Goal: Find specific page/section: Find specific page/section

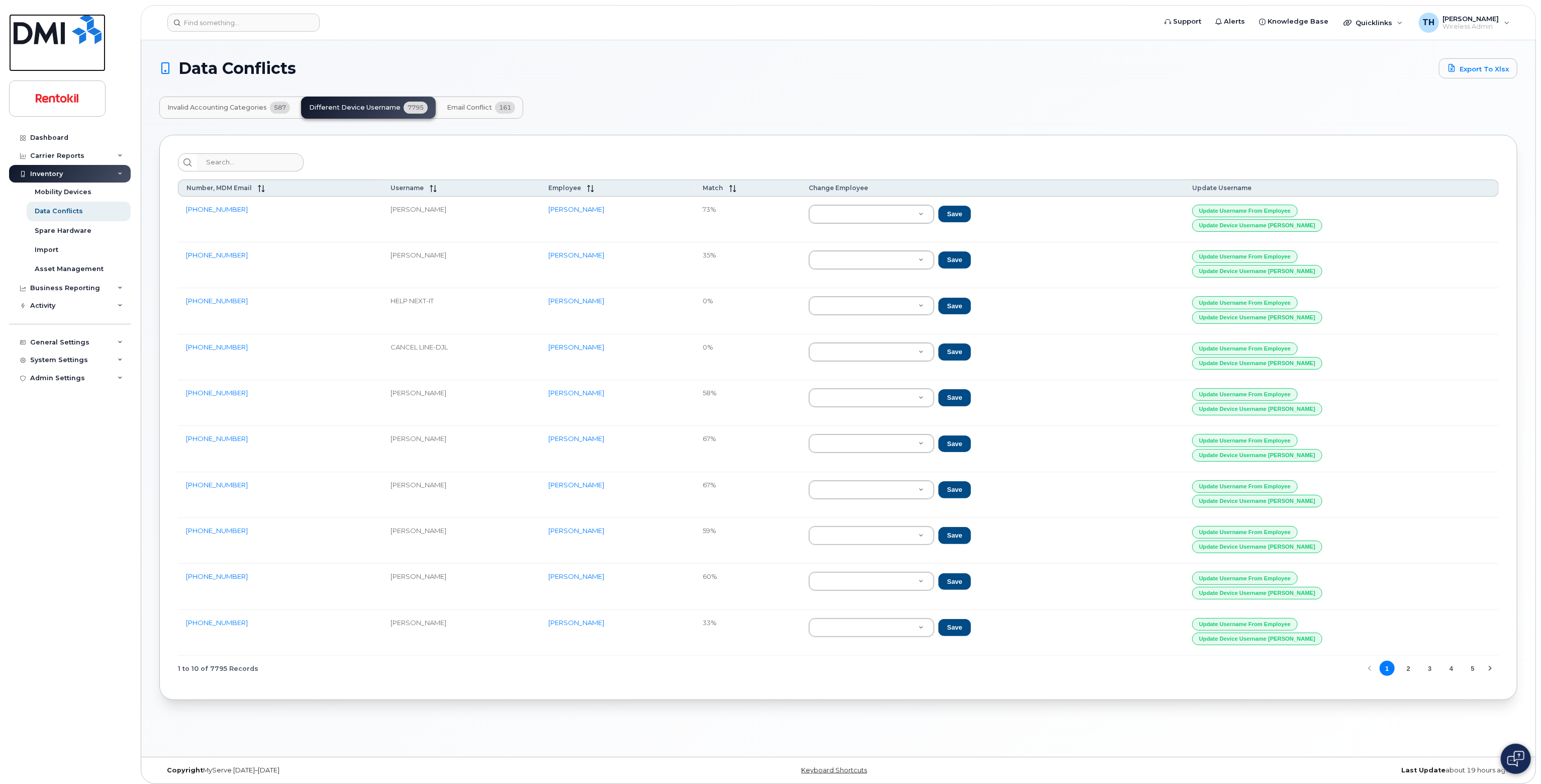
click at [65, 38] on img at bounding box center [57, 28] width 88 height 30
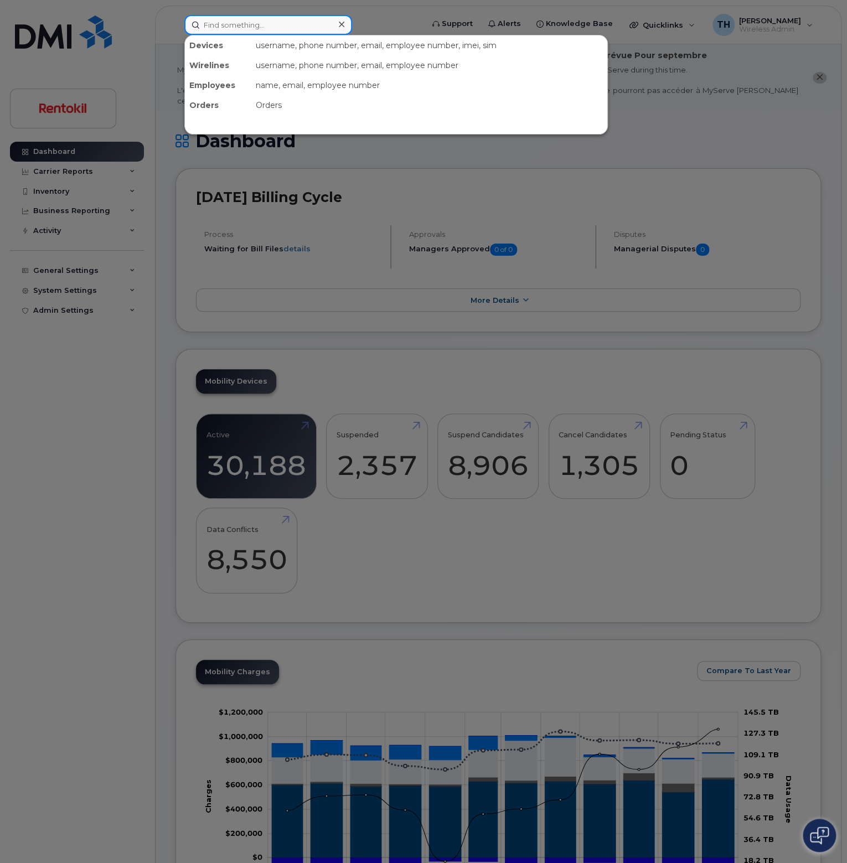
click at [278, 26] on input at bounding box center [268, 25] width 168 height 20
paste input "[PHONE_NUMBER]"
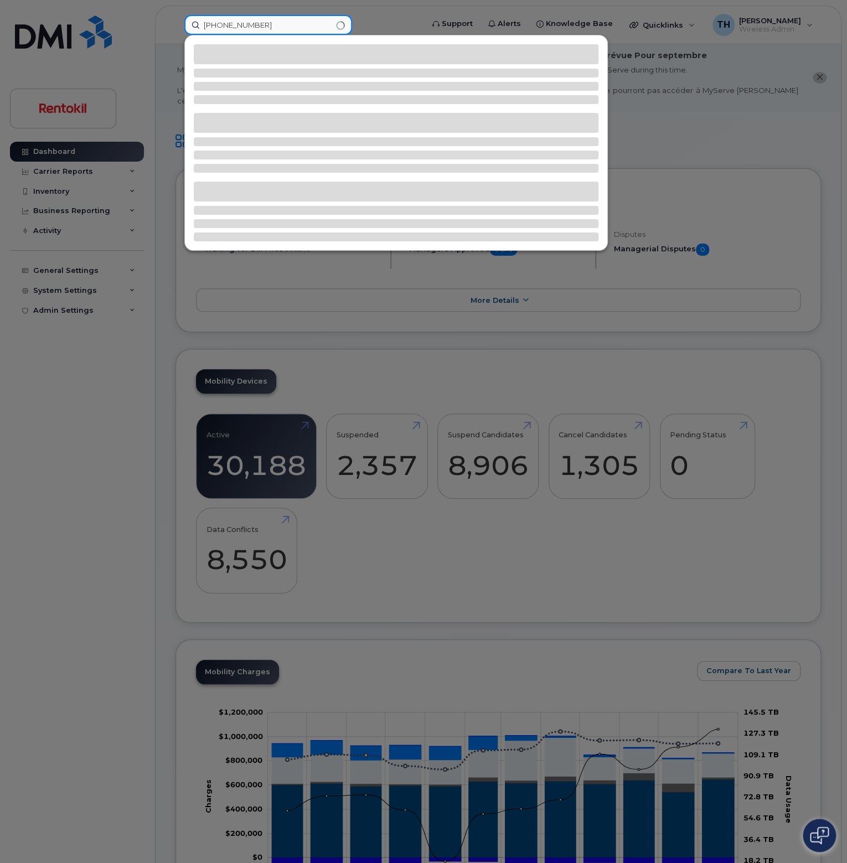
click at [277, 28] on input "813-473-0396" at bounding box center [268, 25] width 168 height 20
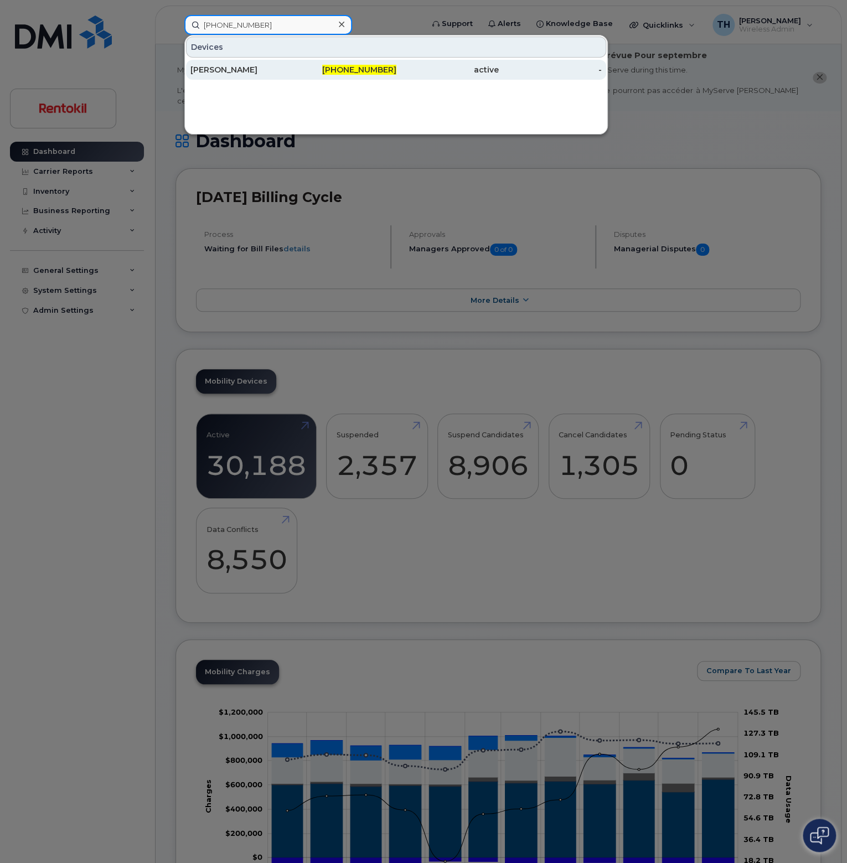
type input "813-473-0396"
click at [283, 61] on div "[PERSON_NAME]" at bounding box center [241, 70] width 103 height 20
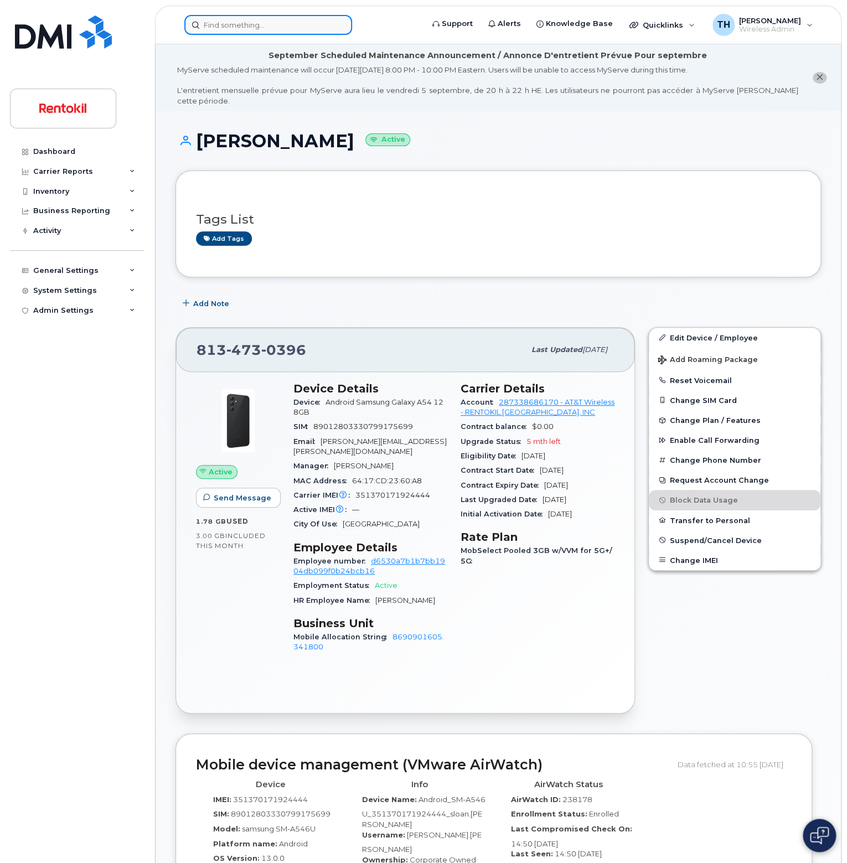
click at [226, 23] on input at bounding box center [268, 25] width 168 height 20
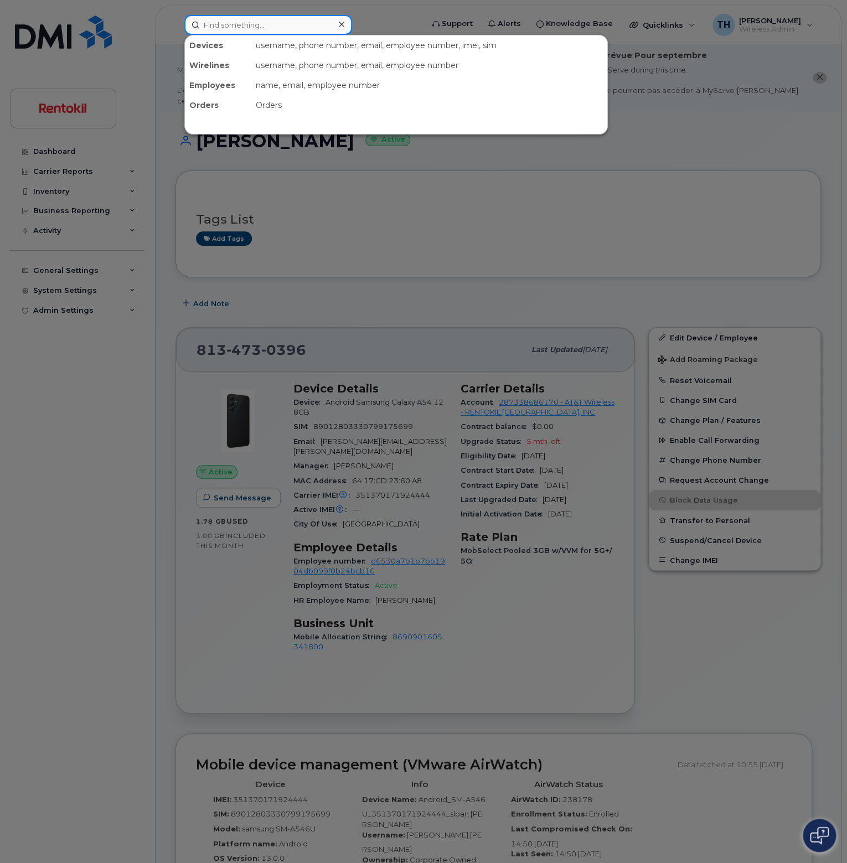
paste input "[PHONE_NUMBER]"
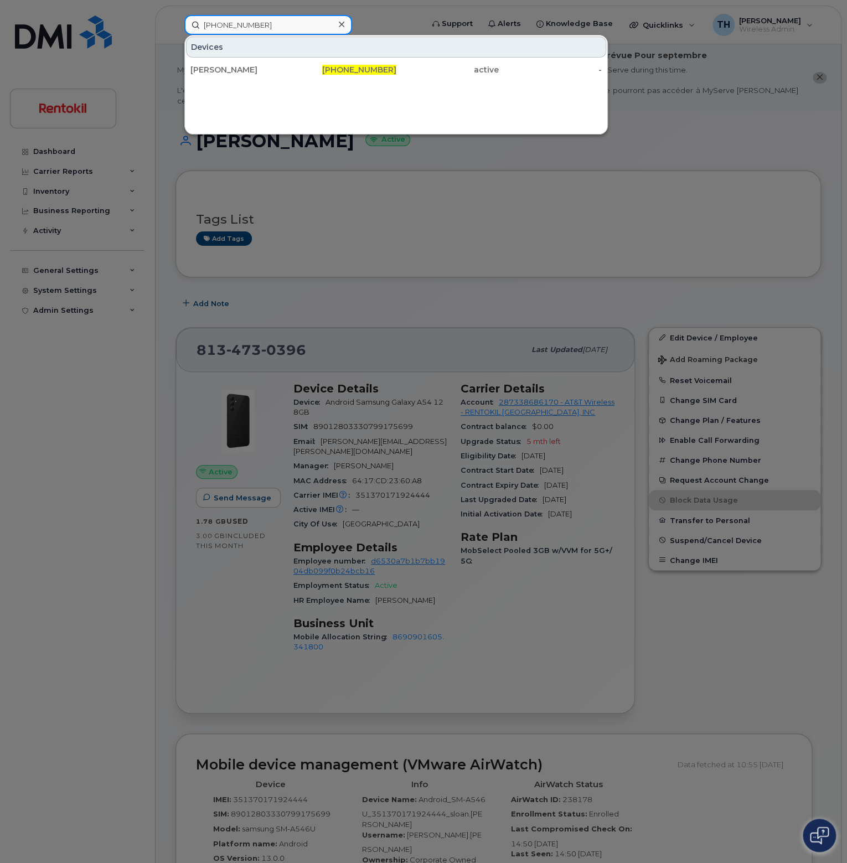
type input "[PHONE_NUMBER]"
click at [275, 59] on div "[PERSON_NAME] [PHONE_NUMBER] active -" at bounding box center [396, 70] width 422 height 22
click at [273, 67] on div "[PERSON_NAME]" at bounding box center [241, 69] width 103 height 11
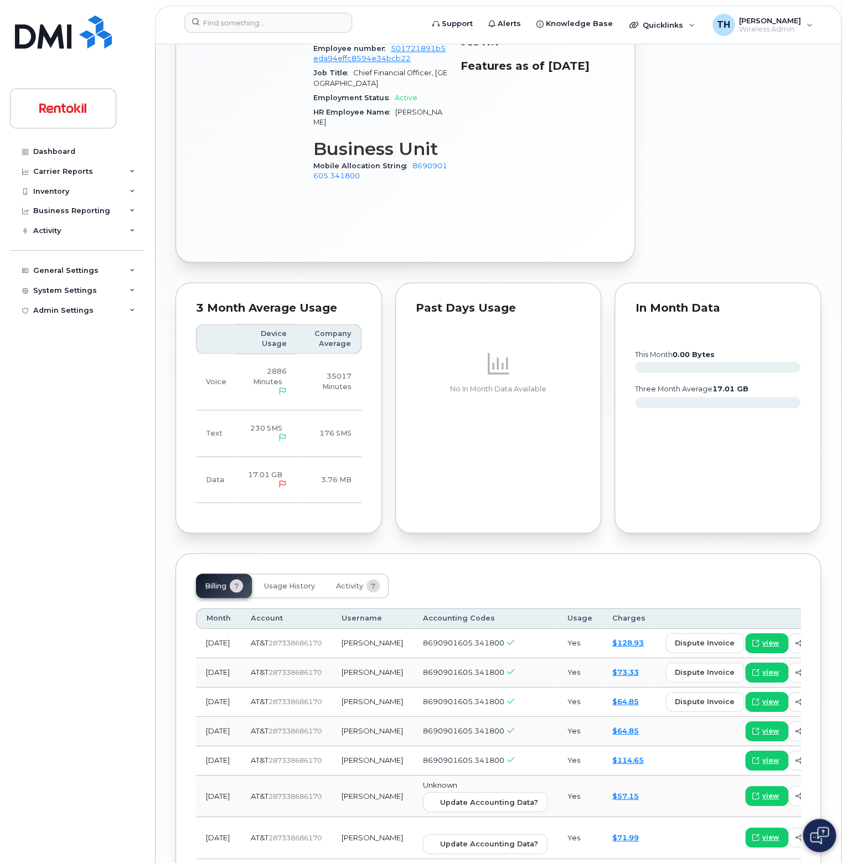
scroll to position [664, 0]
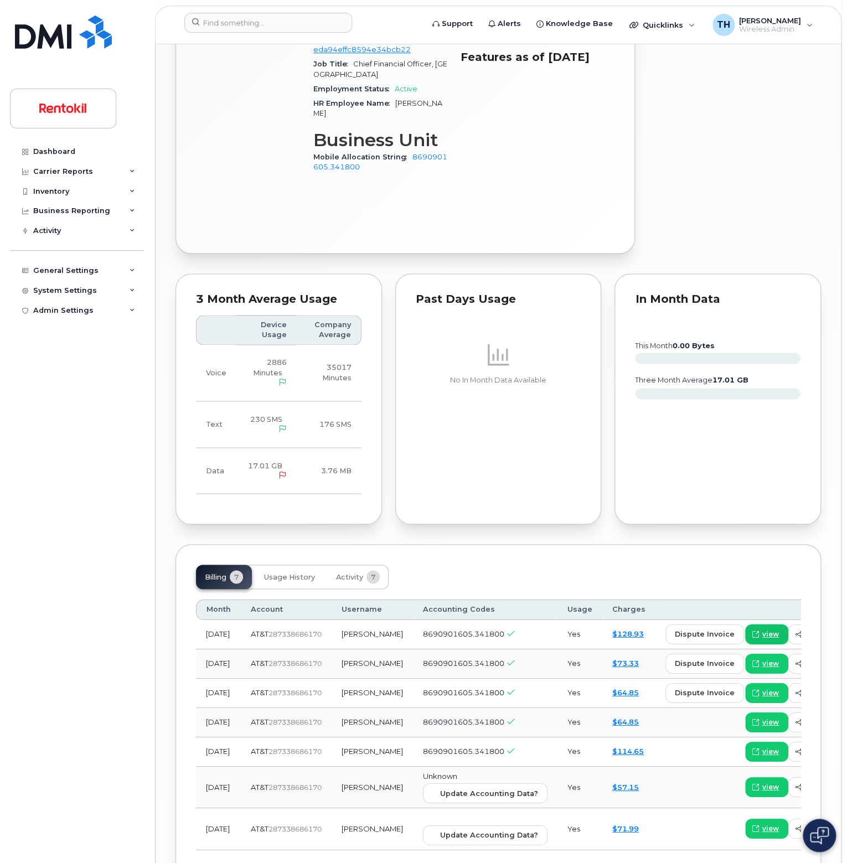
click at [762, 629] on span "view" at bounding box center [770, 634] width 17 height 10
click at [274, 19] on input at bounding box center [268, 23] width 168 height 20
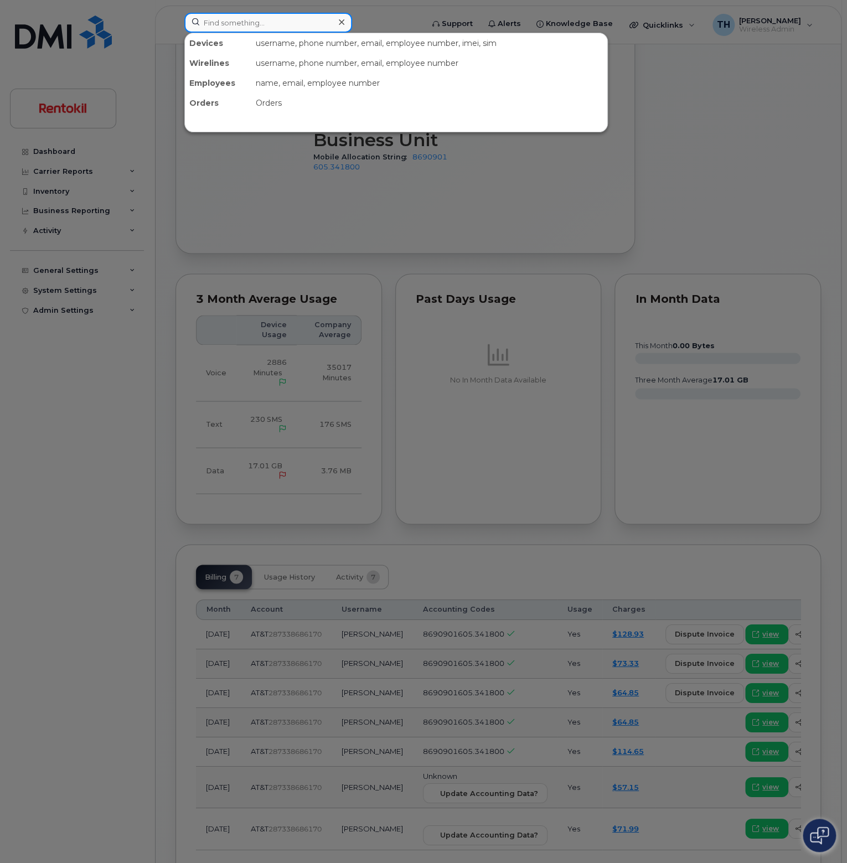
paste input "813-473-0396"
click at [280, 20] on input "813-473-0396" at bounding box center [268, 23] width 168 height 20
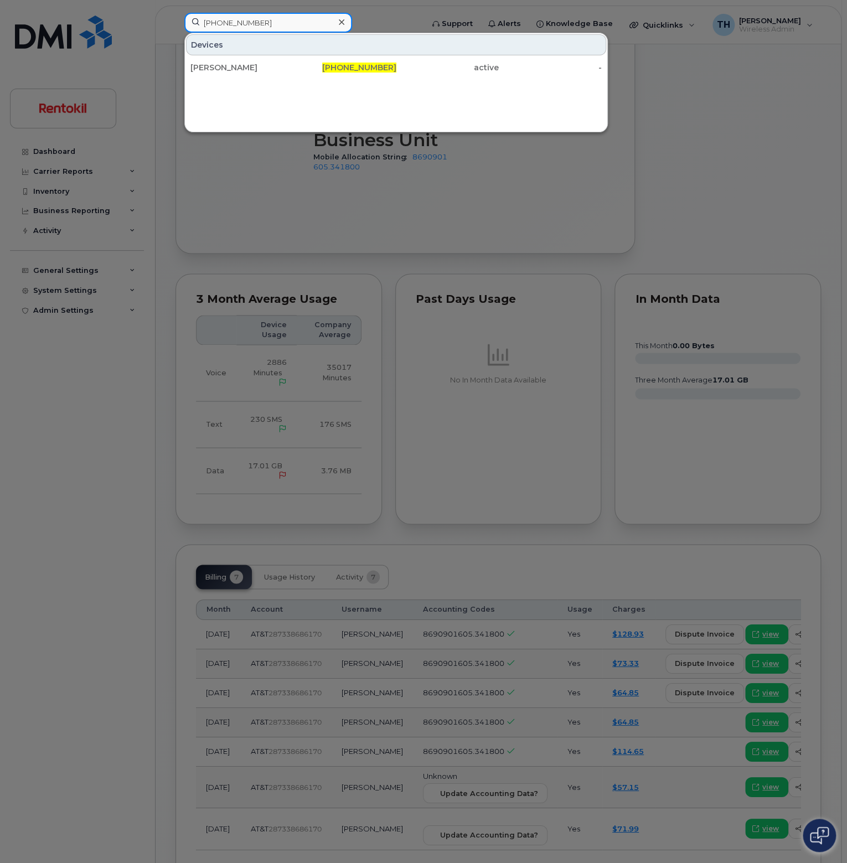
type input "813-473-0396"
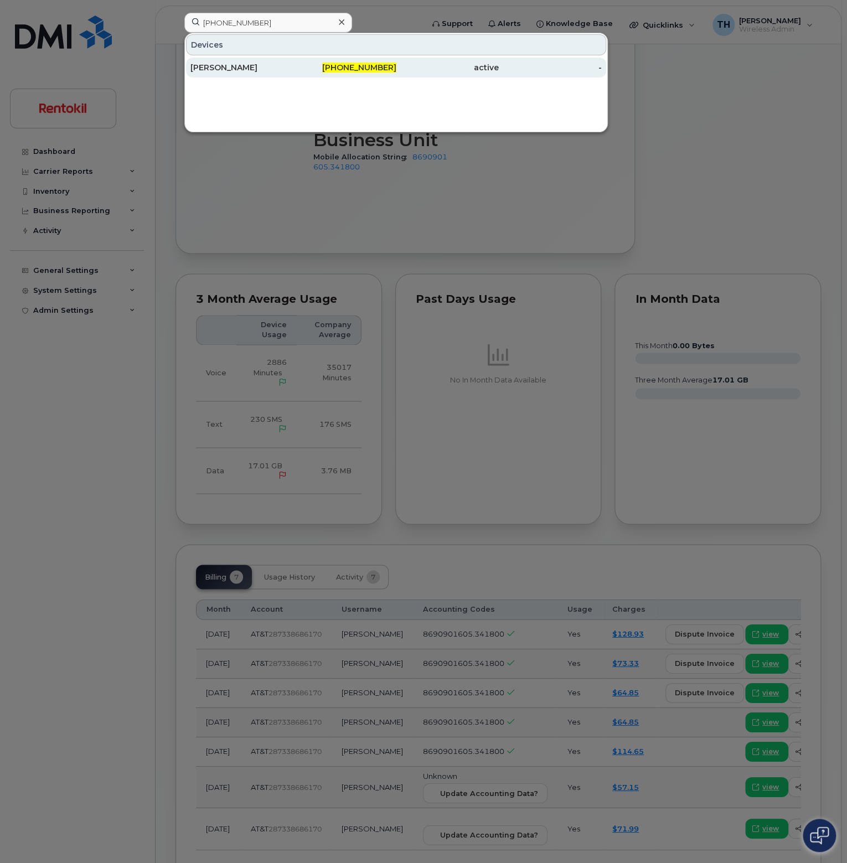
drag, startPoint x: 280, startPoint y: 32, endPoint x: 275, endPoint y: 74, distance: 41.8
click at [275, 74] on div "FRANK BAKER" at bounding box center [241, 68] width 103 height 20
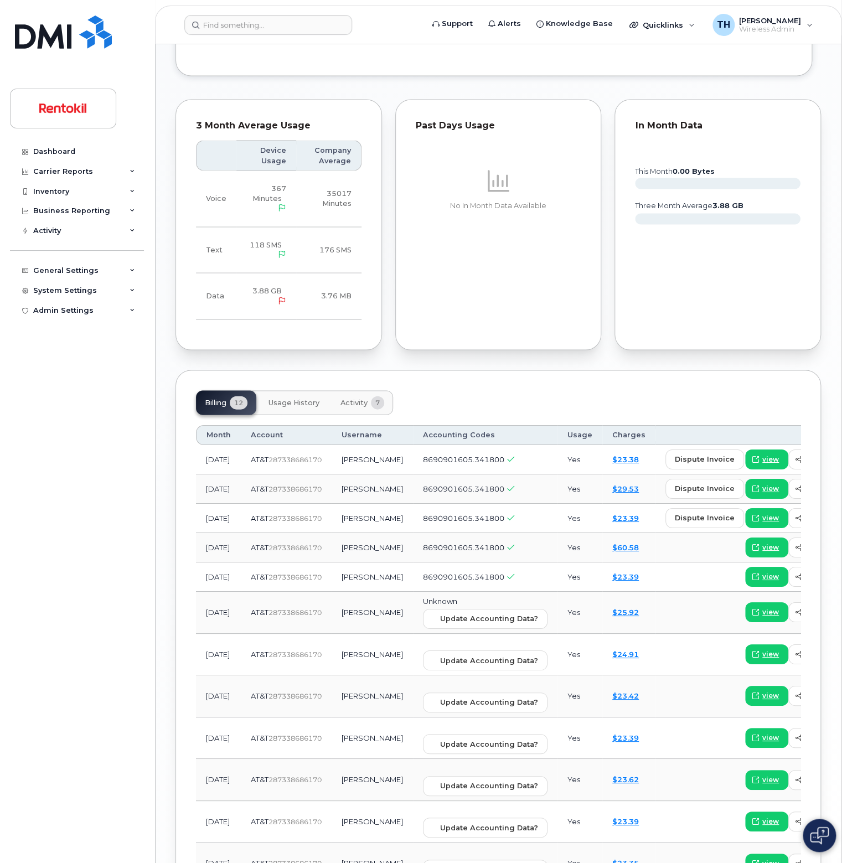
click at [349, 390] on button "Activity 7" at bounding box center [361, 402] width 61 height 24
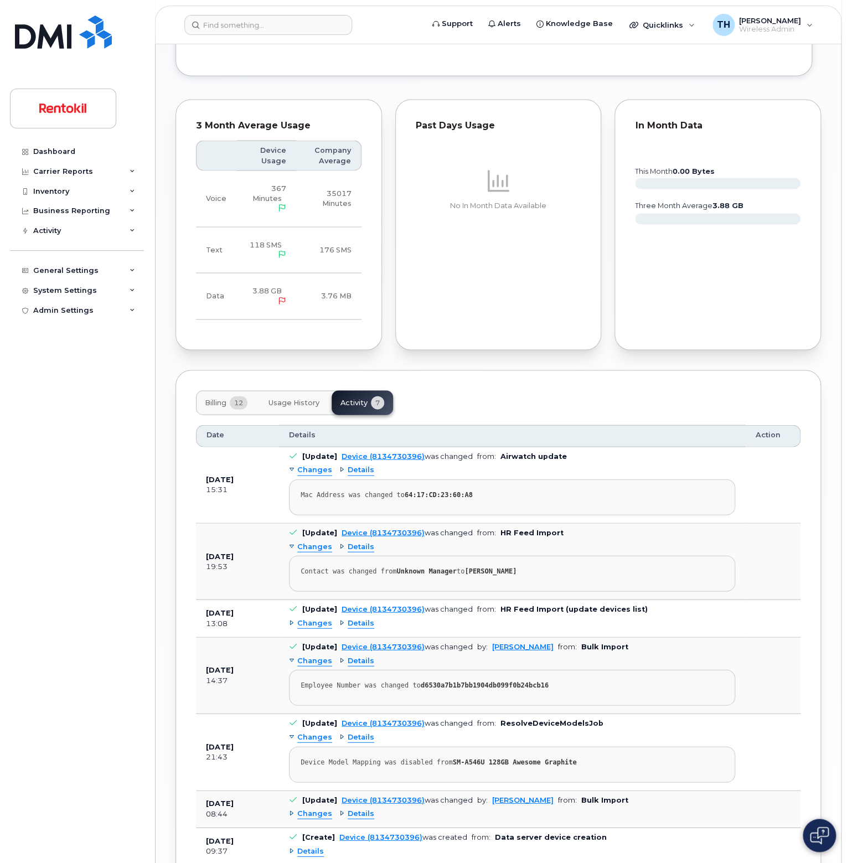
click at [297, 398] on span "Usage History" at bounding box center [293, 402] width 51 height 9
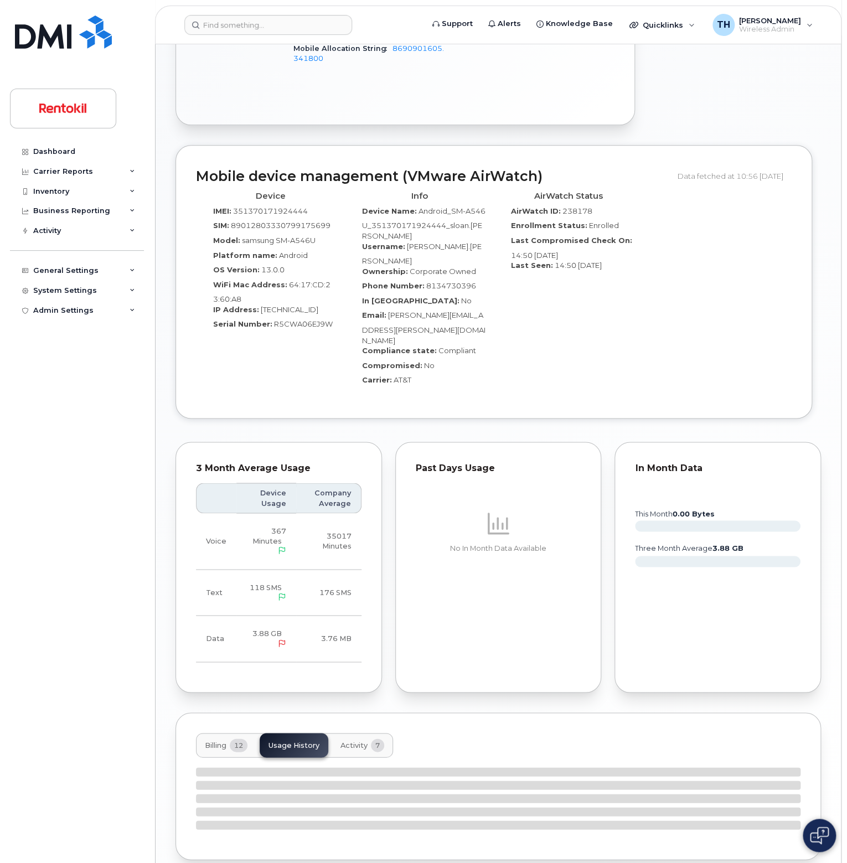
click at [219, 733] on button "Billing 12" at bounding box center [226, 745] width 60 height 24
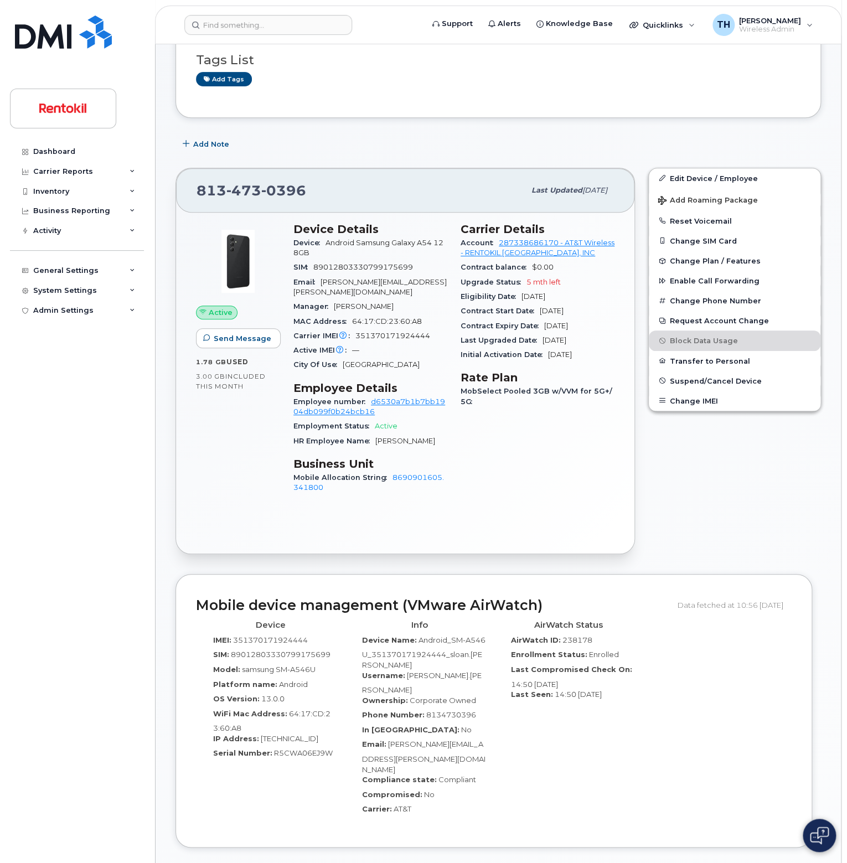
scroll to position [0, 0]
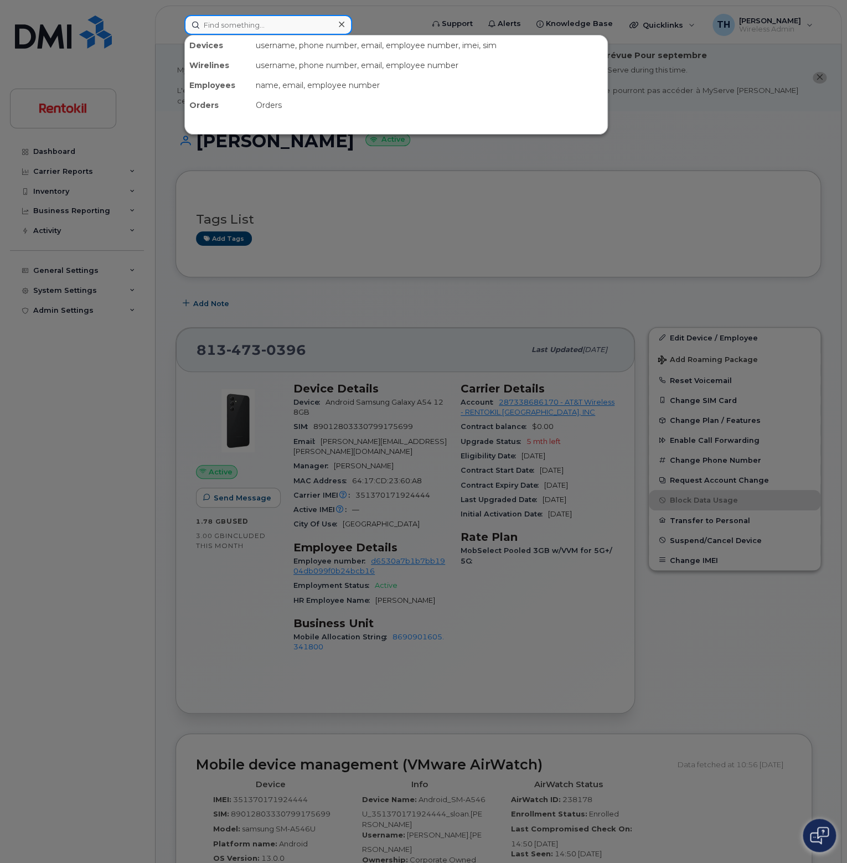
click at [246, 20] on input at bounding box center [268, 25] width 168 height 20
paste input "817-266-6249"
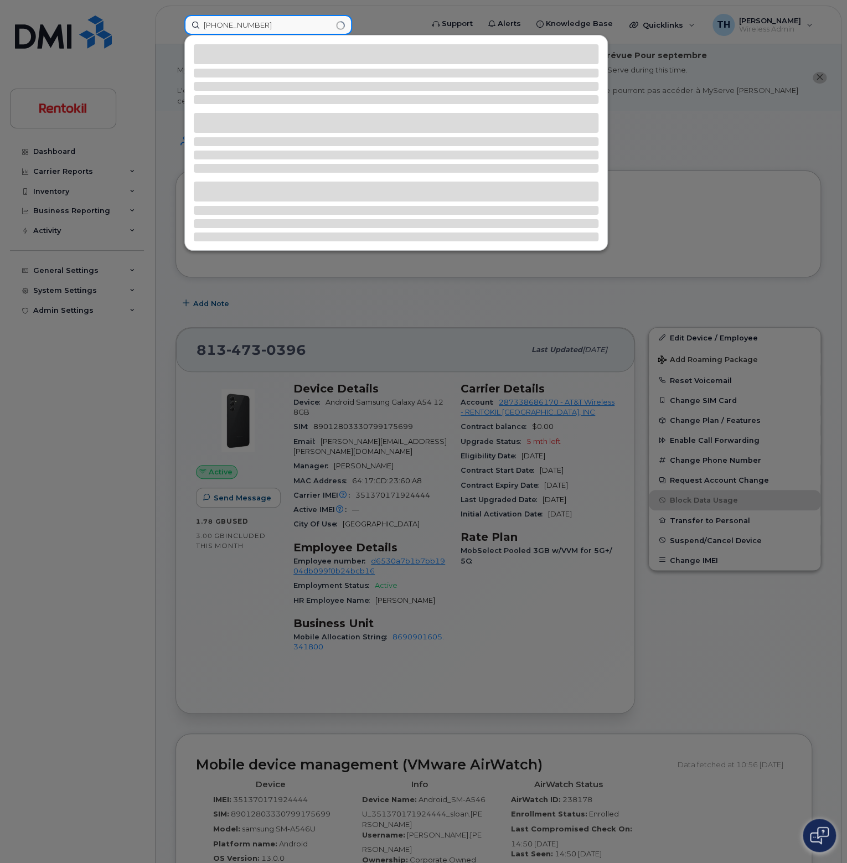
click at [293, 25] on input "817-266-6249" at bounding box center [268, 25] width 168 height 20
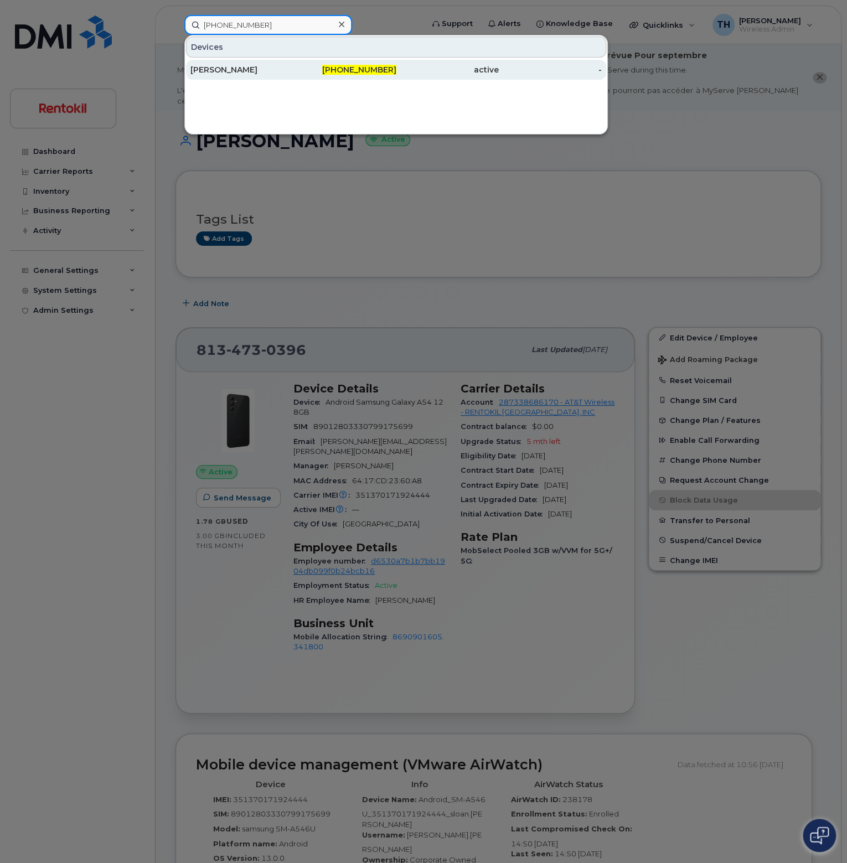
type input "817-266-6249"
click at [284, 68] on div "[PERSON_NAME]" at bounding box center [241, 69] width 103 height 11
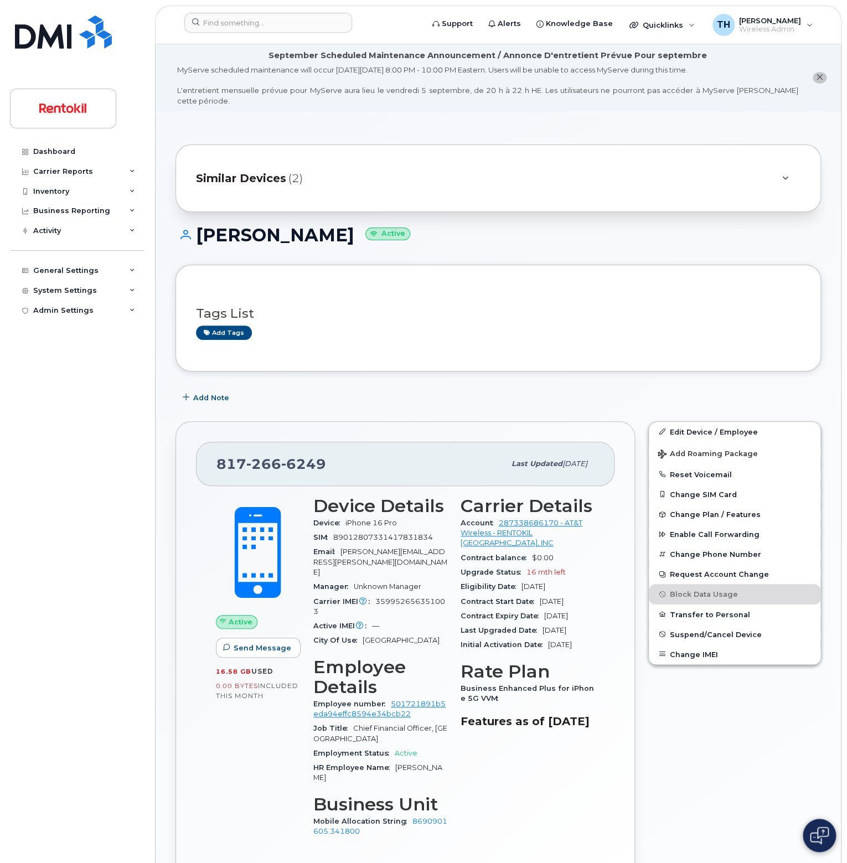
click at [781, 172] on div at bounding box center [784, 178] width 13 height 13
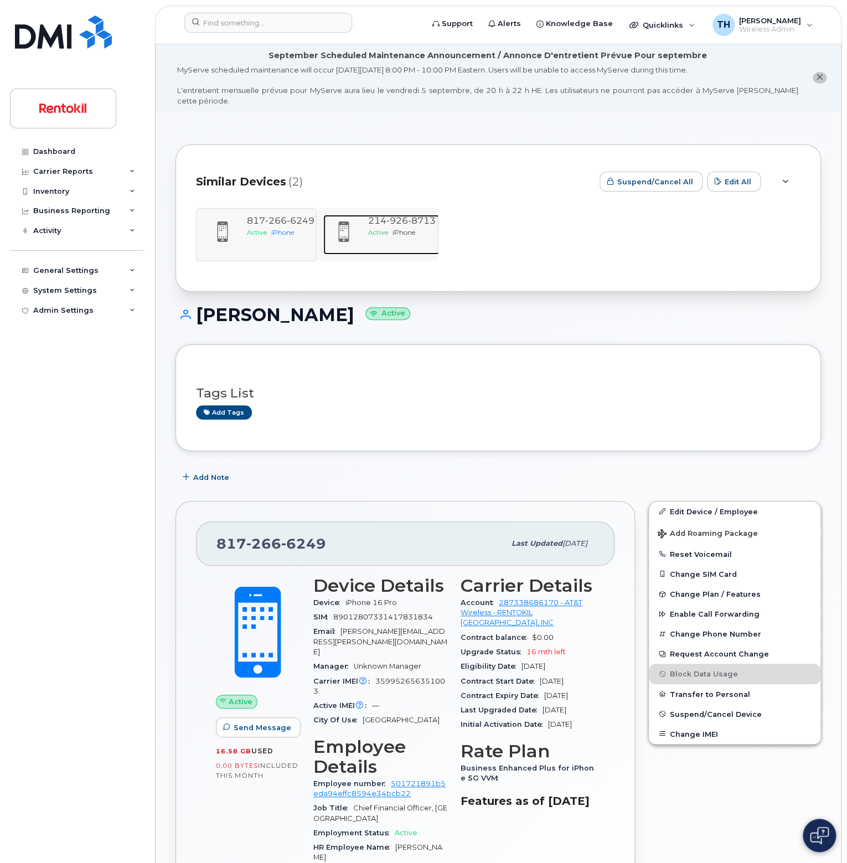
click at [392, 216] on span "926" at bounding box center [397, 220] width 22 height 11
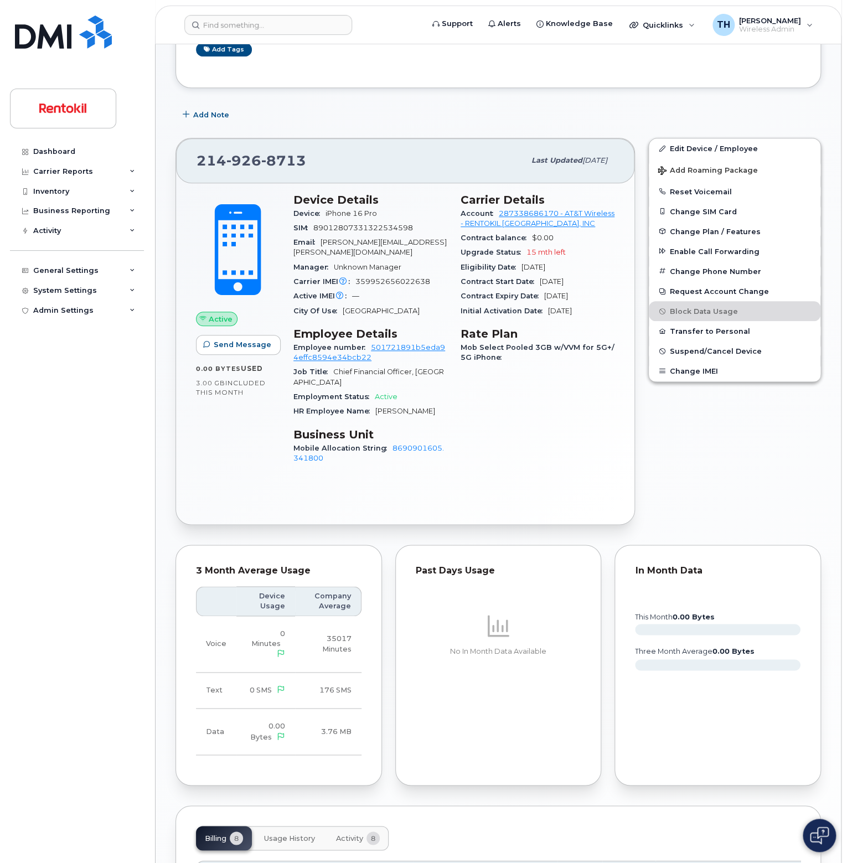
scroll to position [297, 0]
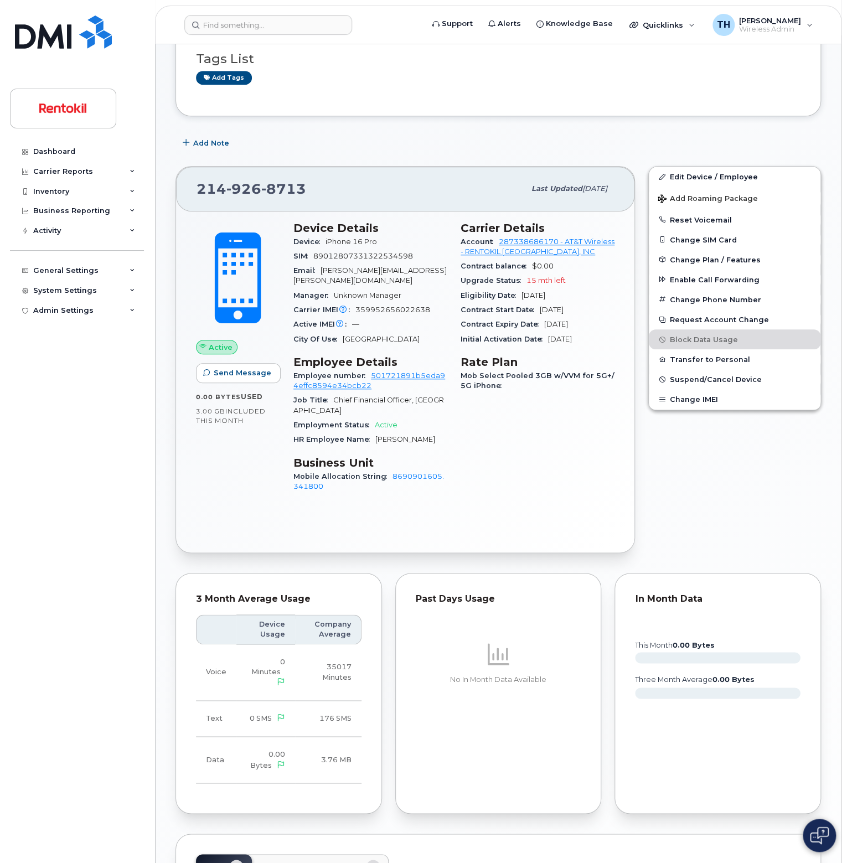
click at [279, 180] on span "8713" at bounding box center [283, 188] width 45 height 17
copy span "214 926 8713"
click at [264, 181] on span "8713" at bounding box center [283, 188] width 45 height 17
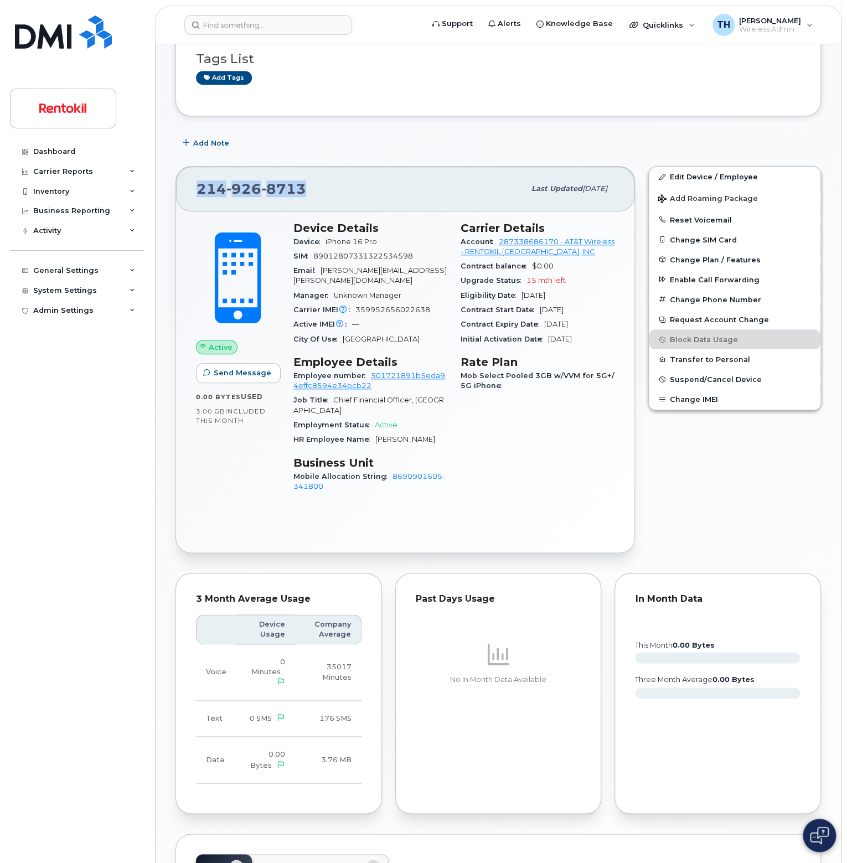
click at [264, 180] on span "8713" at bounding box center [283, 188] width 45 height 17
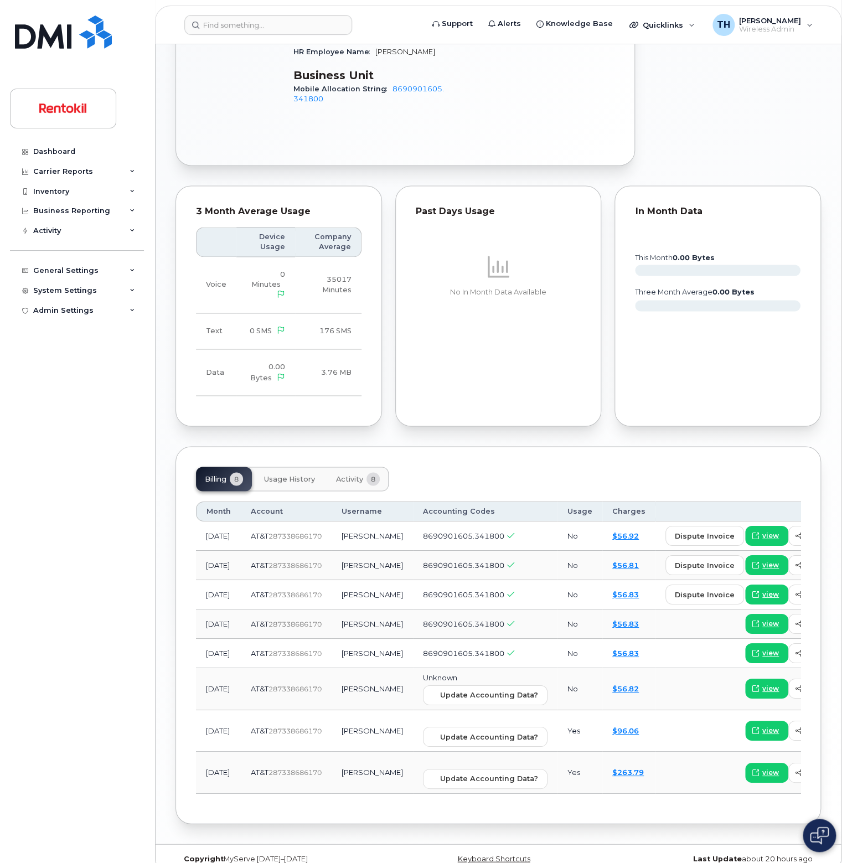
click at [352, 474] on span "Activity" at bounding box center [349, 478] width 27 height 9
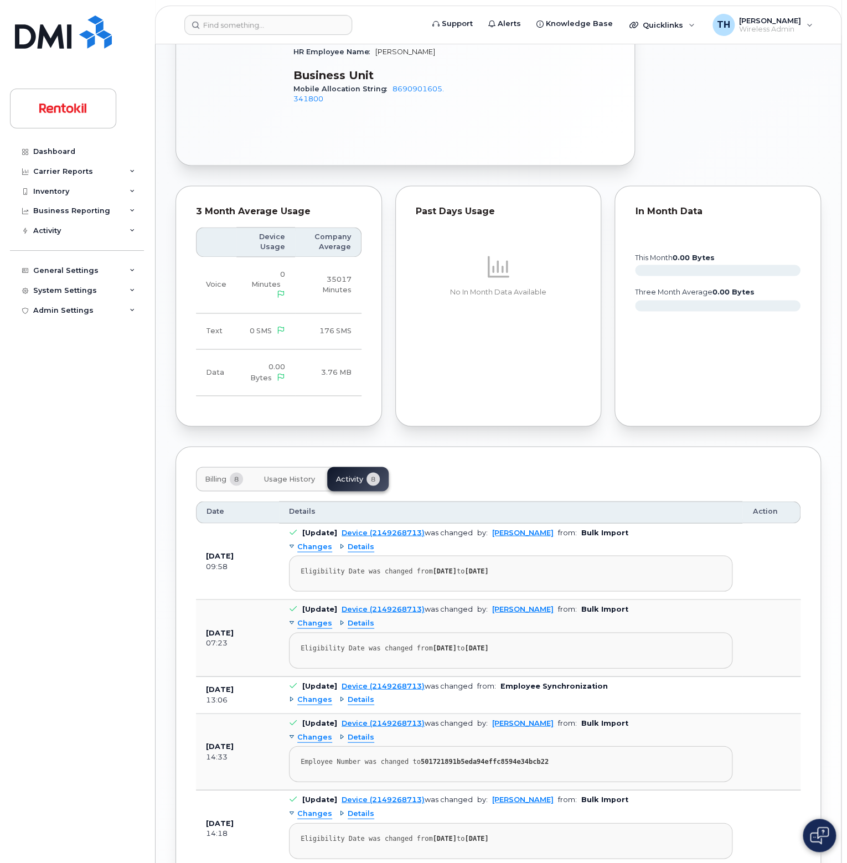
click at [312, 474] on span "Usage History" at bounding box center [289, 478] width 51 height 9
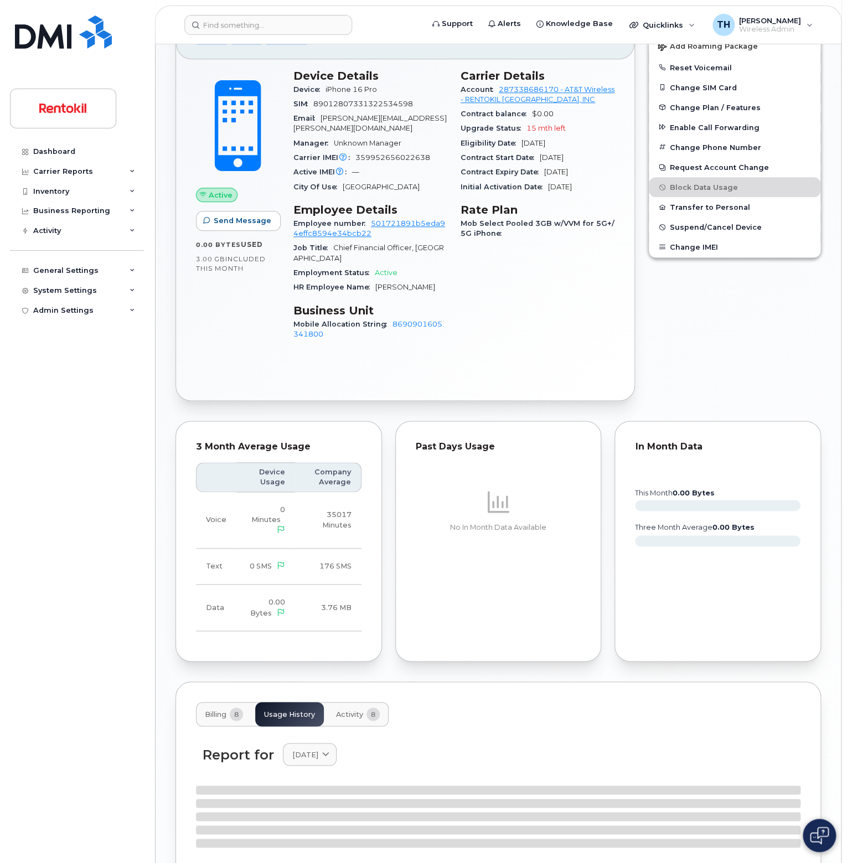
scroll to position [684, 0]
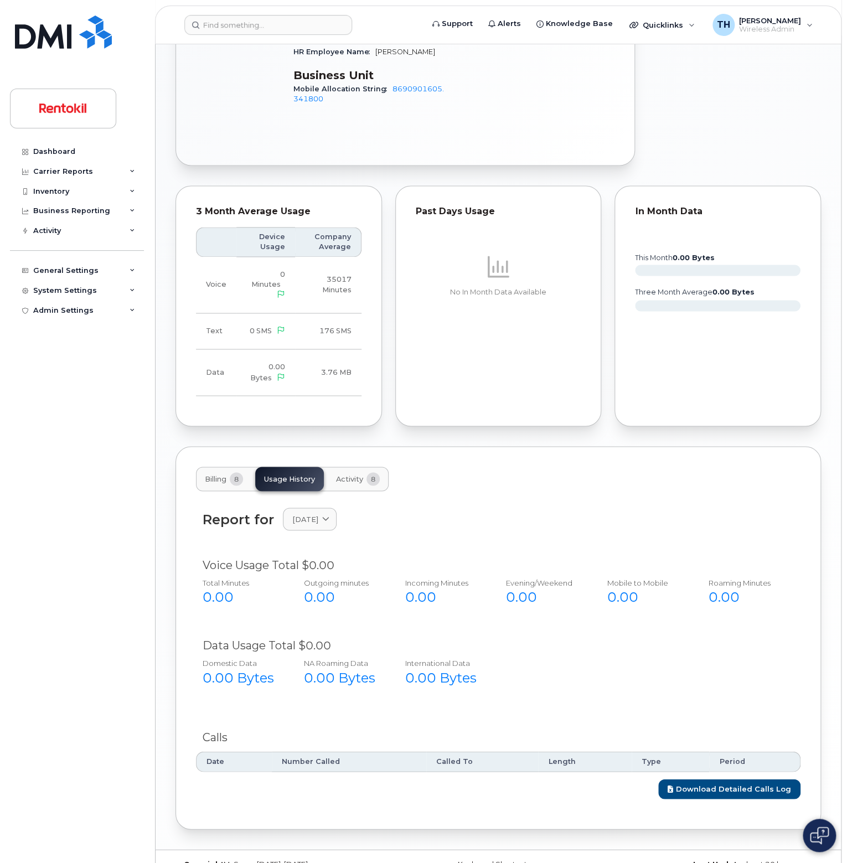
click at [318, 514] on div "Report for August 2025 2025 August July June May April March February January" at bounding box center [498, 525] width 604 height 49
click at [321, 507] on link "August 2025" at bounding box center [310, 518] width 54 height 23
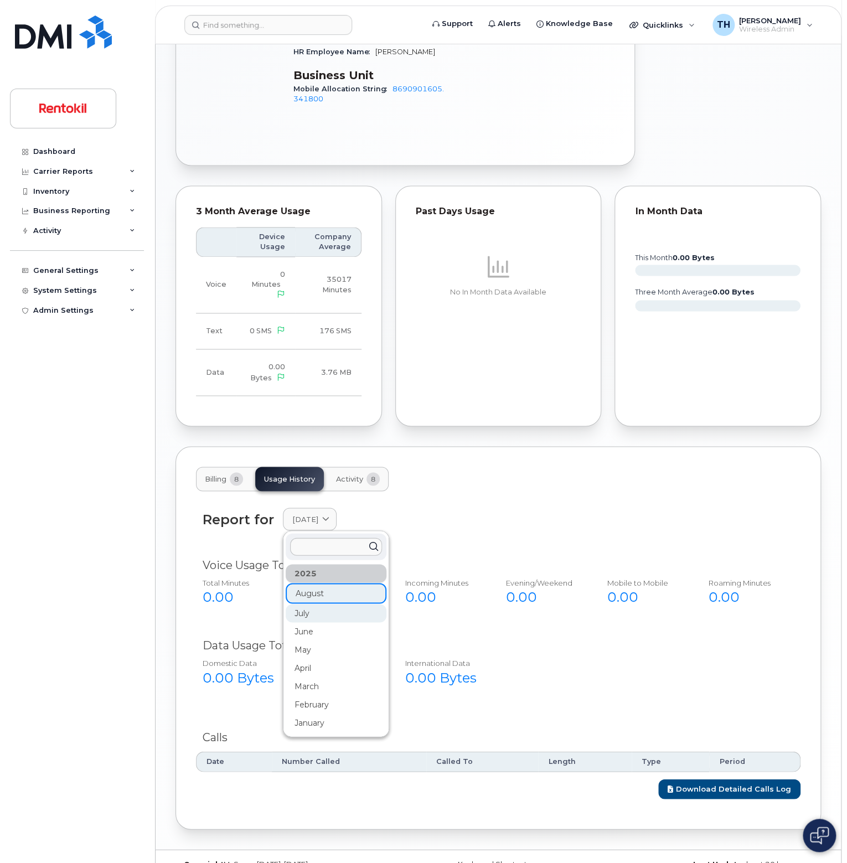
click at [327, 604] on div "July" at bounding box center [335, 613] width 101 height 18
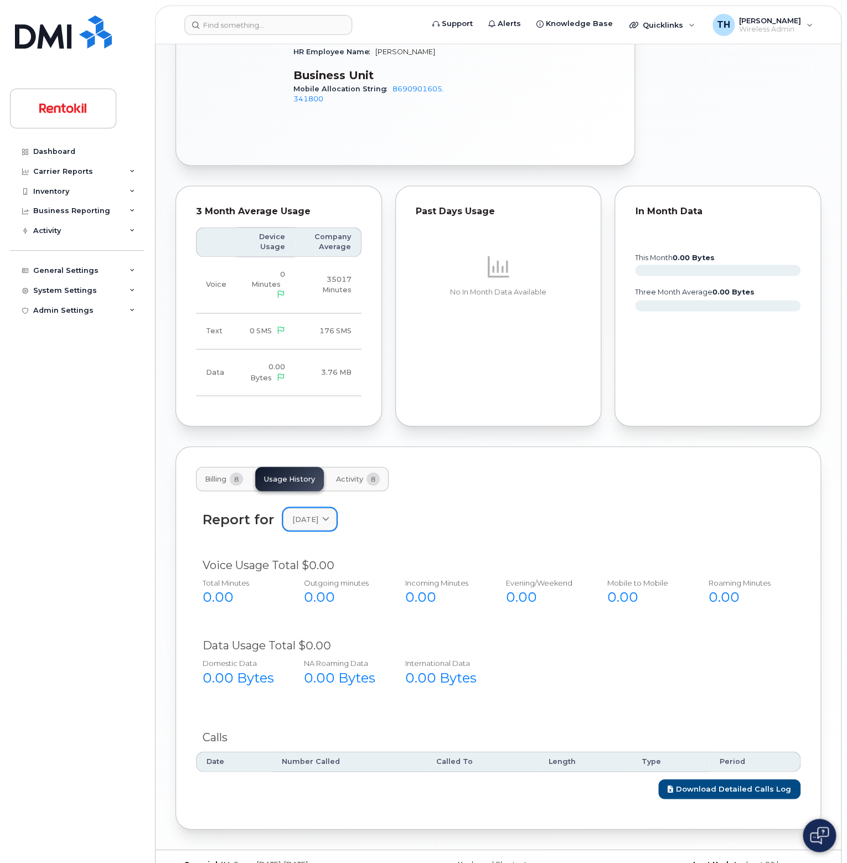
click at [318, 513] on span "July 2025" at bounding box center [305, 518] width 26 height 11
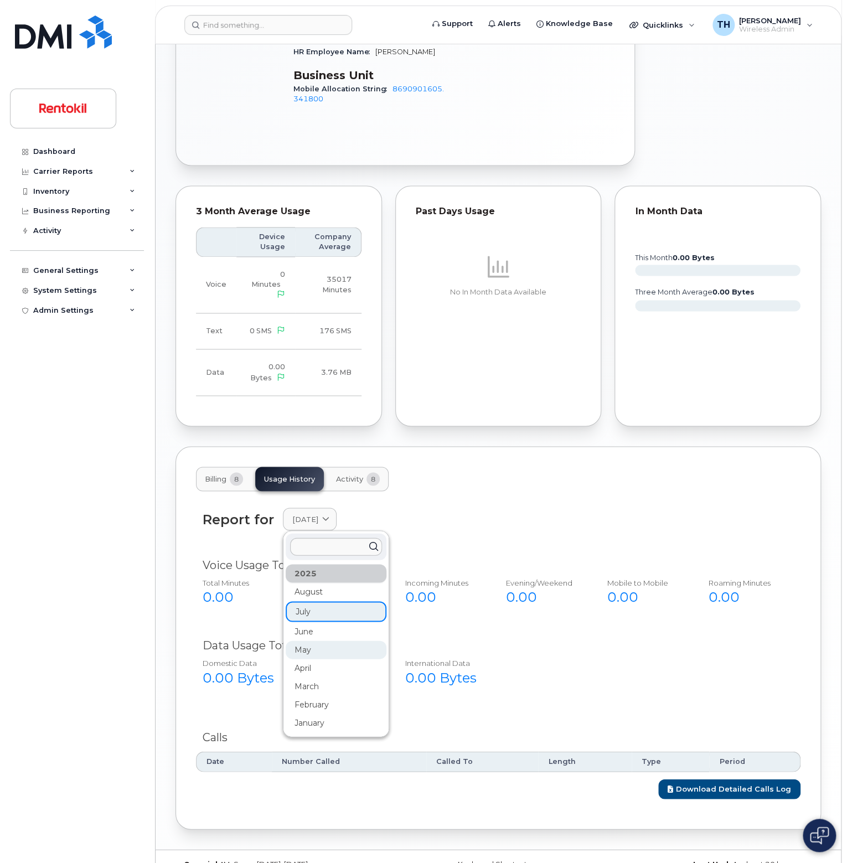
click at [323, 640] on div "May" at bounding box center [335, 649] width 101 height 18
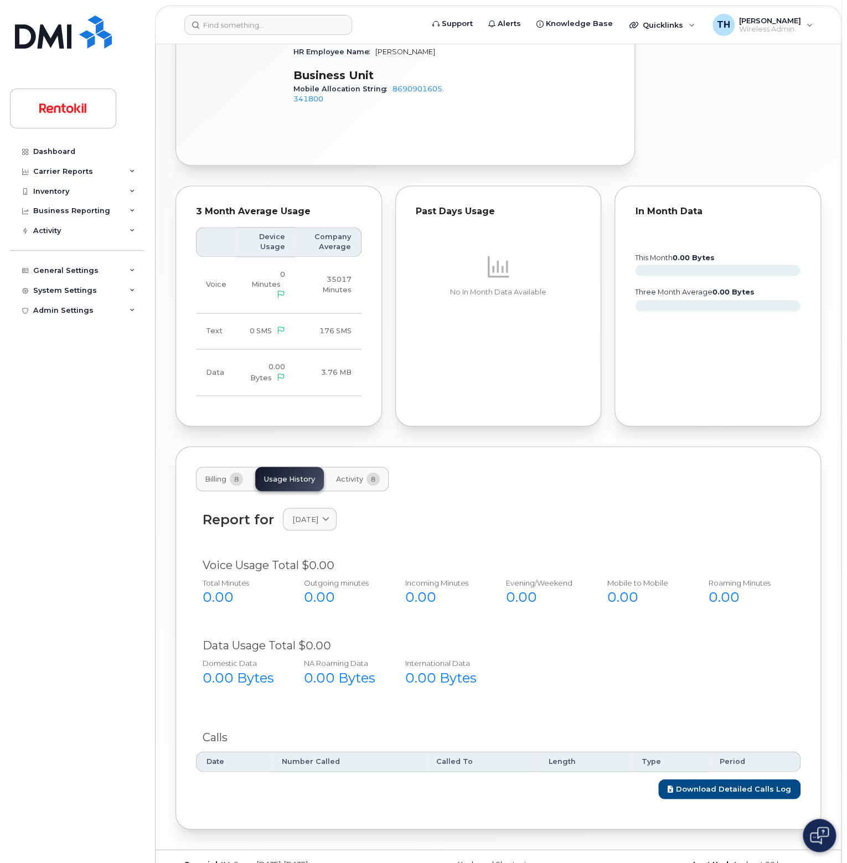
click at [207, 466] on button "Billing 8" at bounding box center [224, 478] width 56 height 24
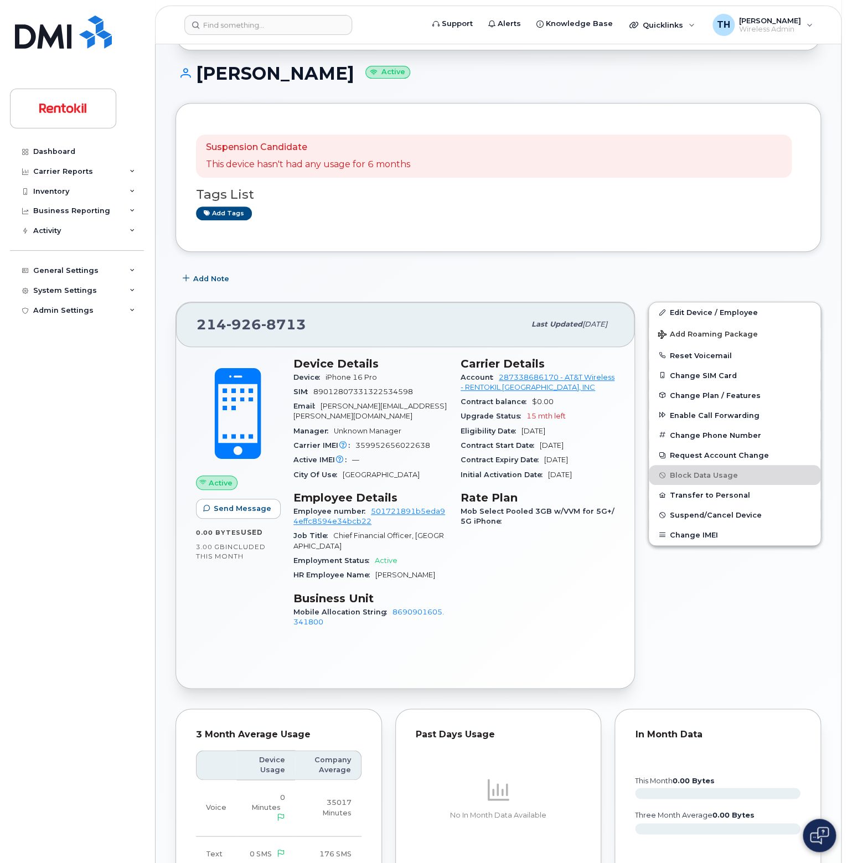
scroll to position [0, 0]
